Goal: Transaction & Acquisition: Book appointment/travel/reservation

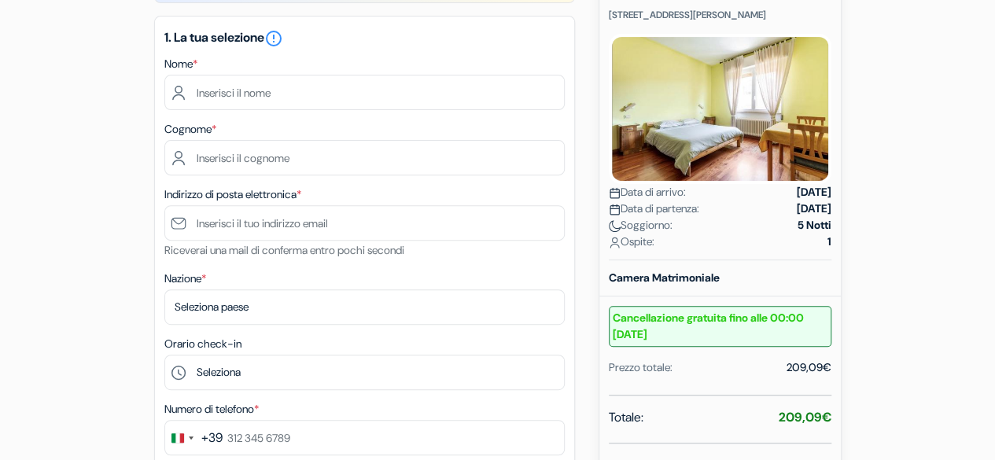
scroll to position [222, 0]
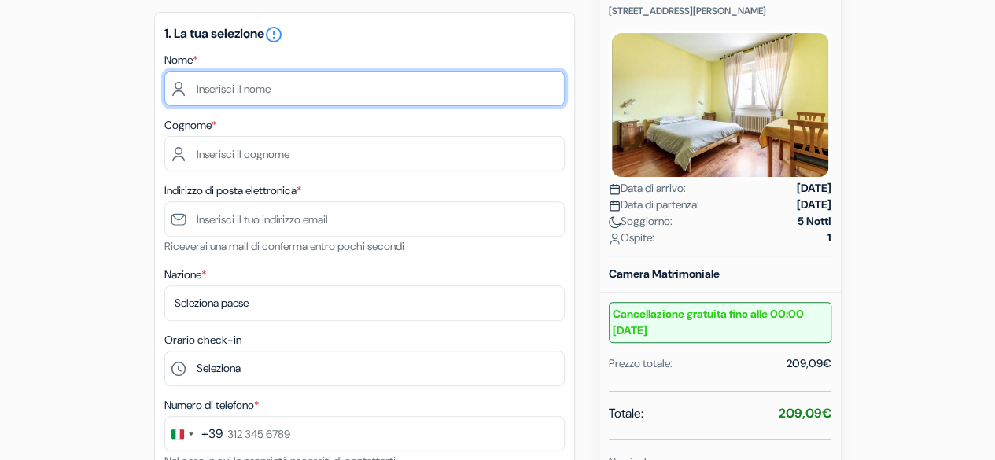
click at [341, 96] on input "text" at bounding box center [364, 88] width 400 height 35
type input "Alessia"
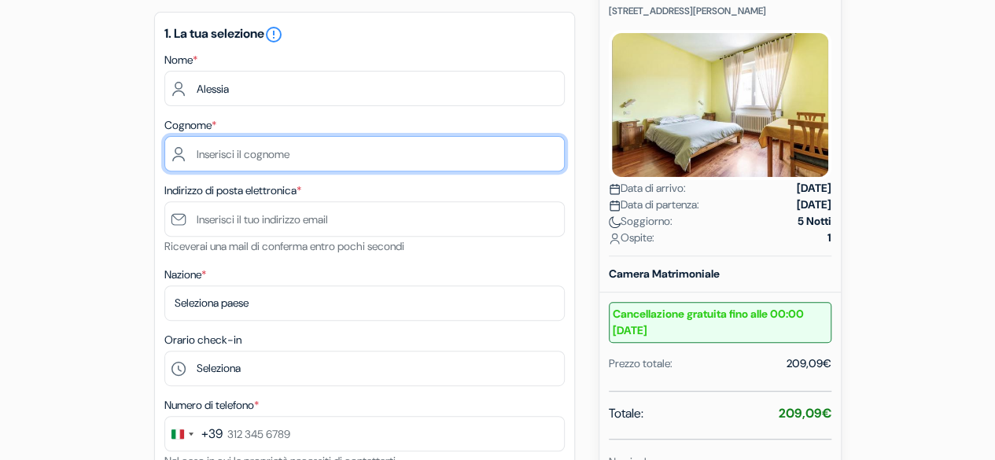
type input "Boschetti"
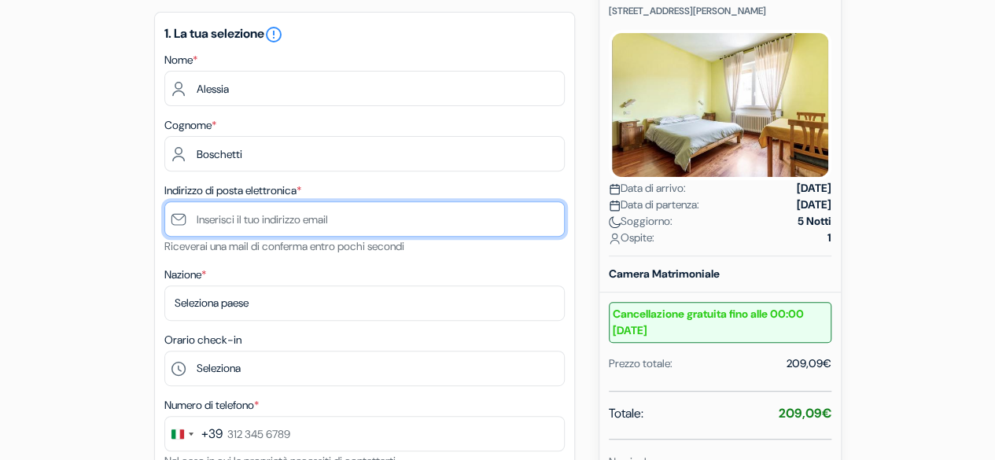
type input "[EMAIL_ADDRESS][DOMAIN_NAME]"
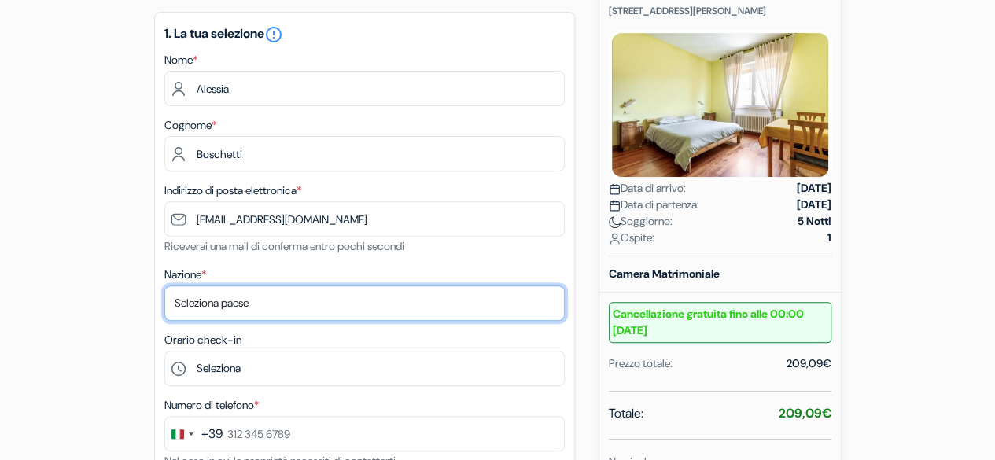
select select "it"
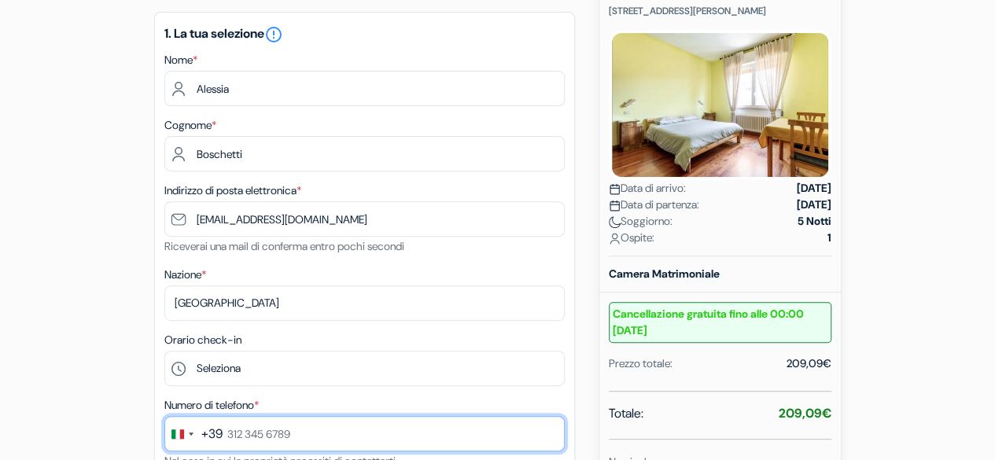
type input "[PHONE_NUMBER]"
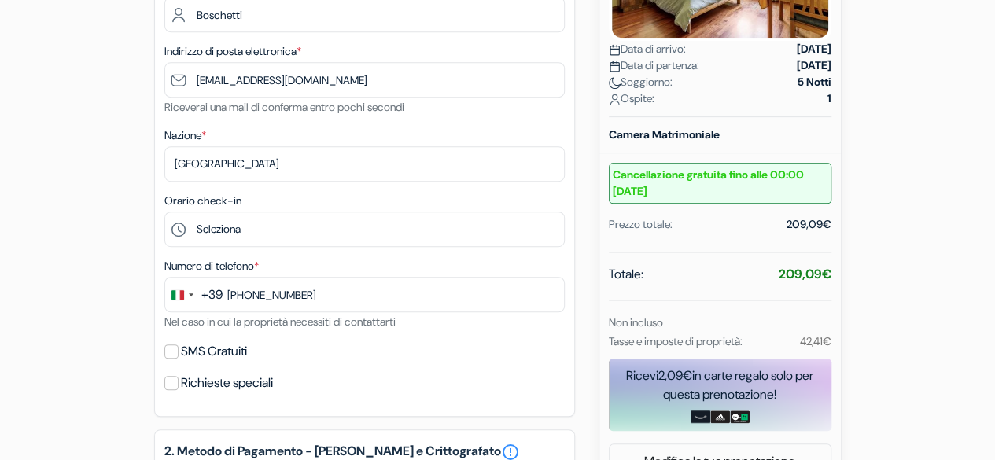
scroll to position [362, 0]
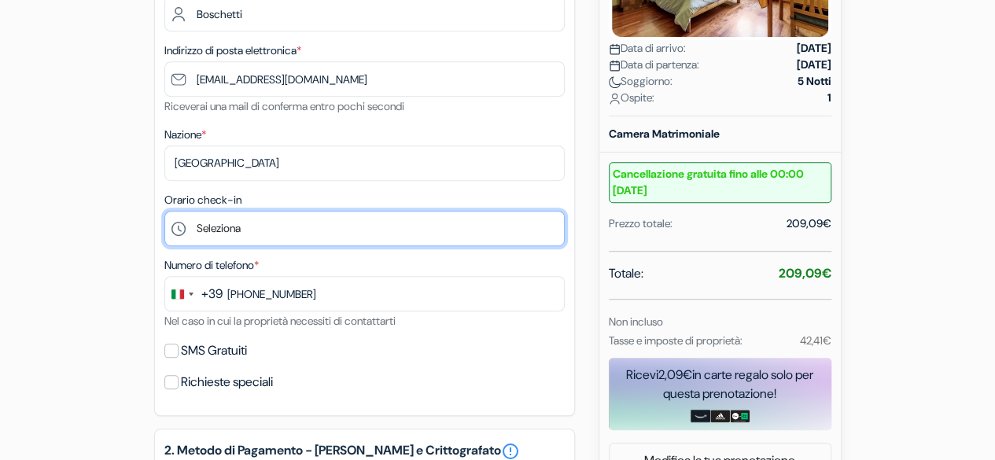
click at [293, 223] on select "Seleziona 14:00 15:00 16:00 17:00 18:00 19:00 20:00 21:00 22:00 23:00" at bounding box center [364, 228] width 400 height 35
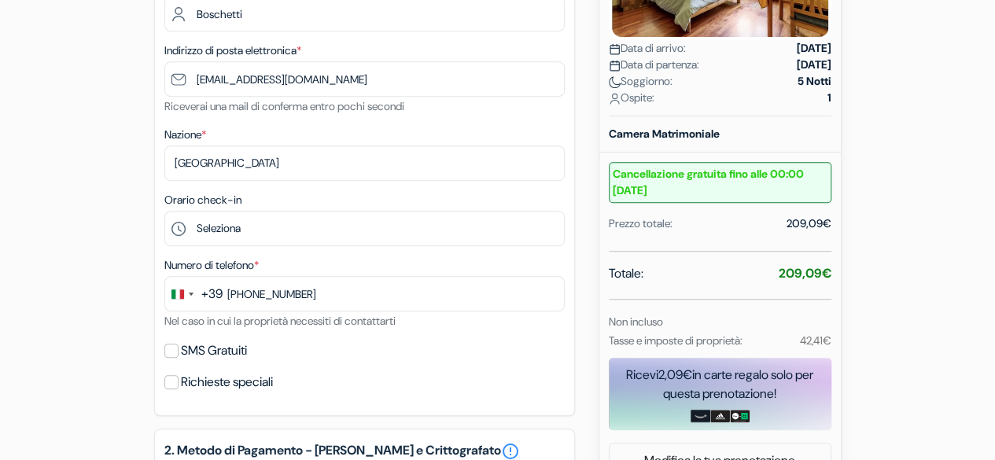
click at [361, 325] on small "Nel caso in cui la proprietà necessiti di contattarti" at bounding box center [279, 321] width 231 height 14
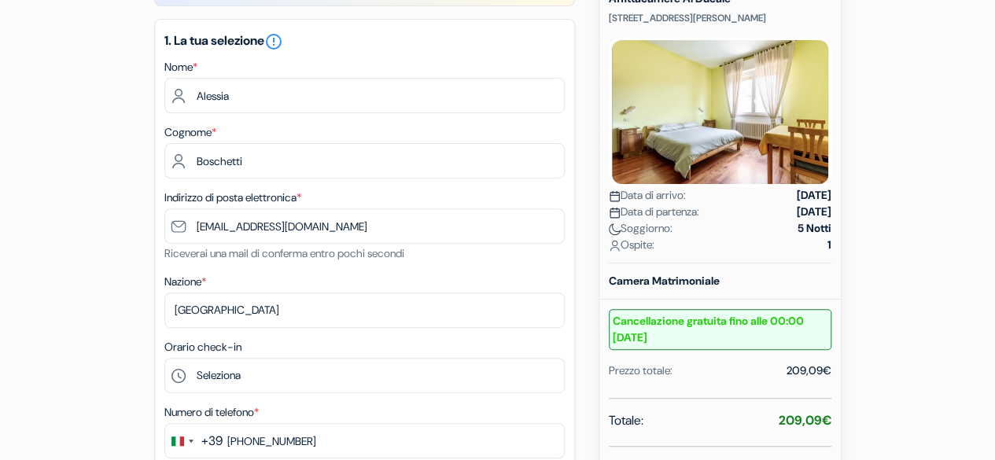
scroll to position [203, 0]
